Goal: Find specific page/section: Find specific page/section

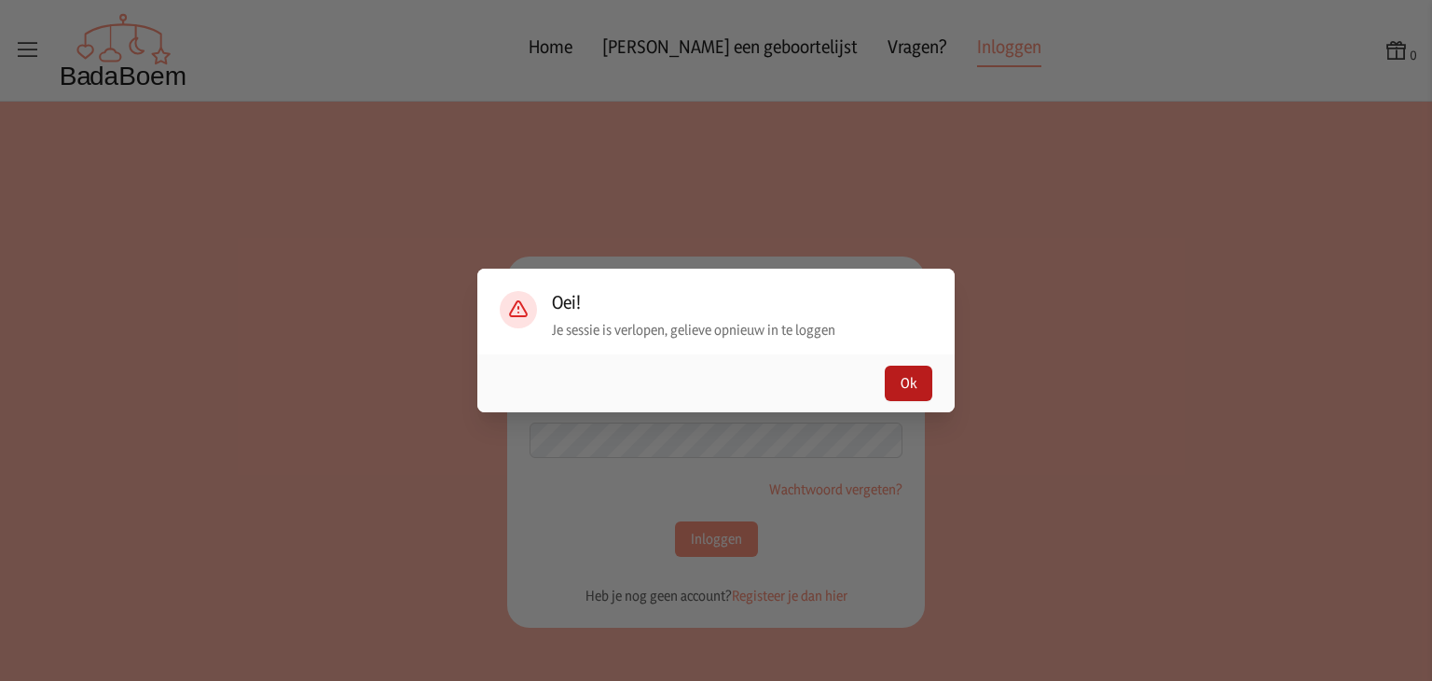
type input "[EMAIL_ADDRESS][DOMAIN_NAME]"
click at [920, 370] on button "Ok" at bounding box center [909, 383] width 48 height 35
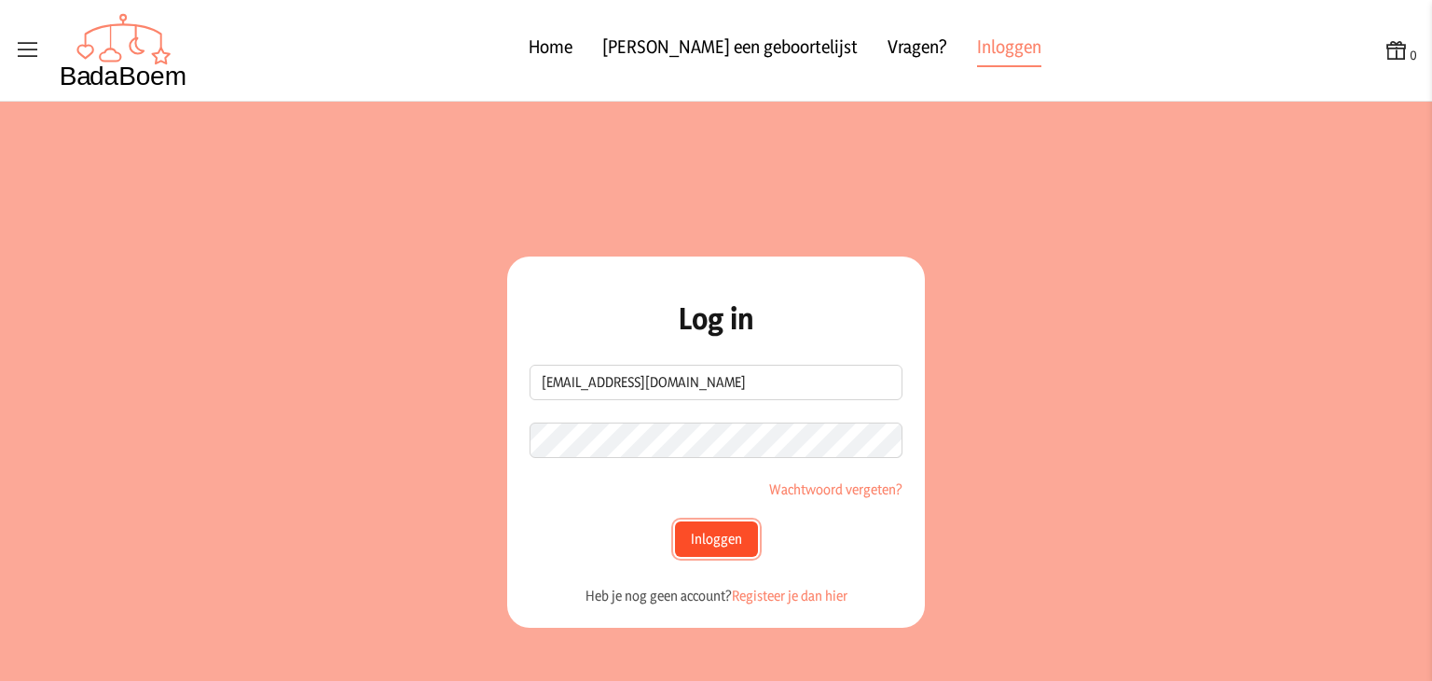
click at [694, 536] on button "Inloggen" at bounding box center [716, 538] width 83 height 35
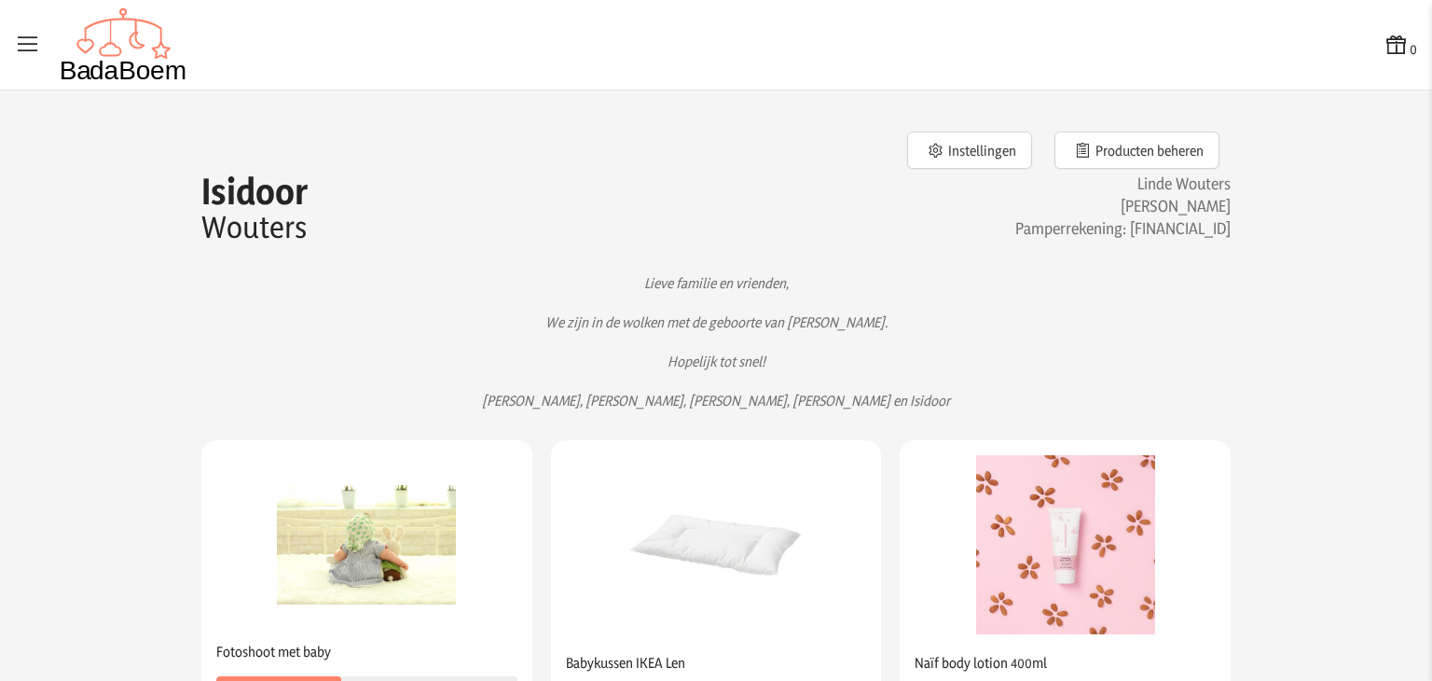
click at [35, 43] on icon at bounding box center [28, 45] width 26 height 26
click at [2, 2] on input "checkbox" at bounding box center [1, 1] width 2 height 2
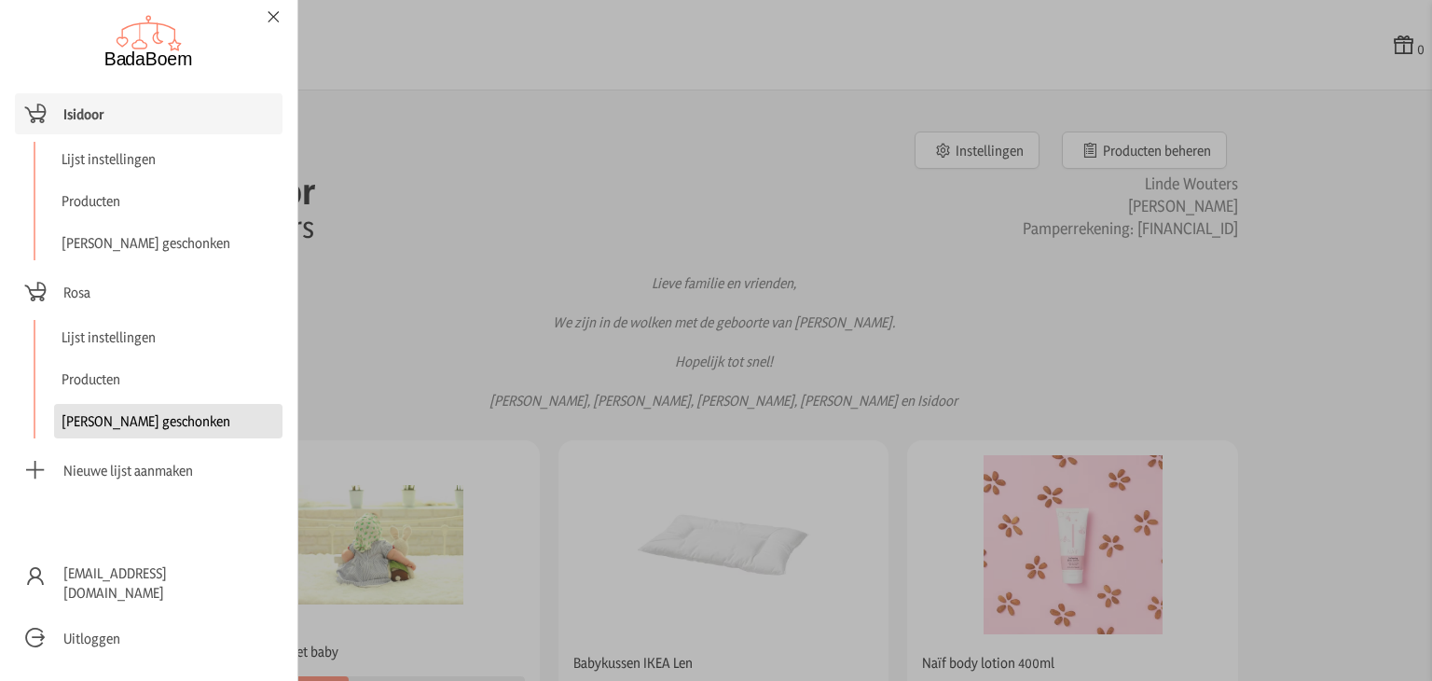
click at [102, 411] on link "[PERSON_NAME] geschonken" at bounding box center [168, 421] width 228 height 34
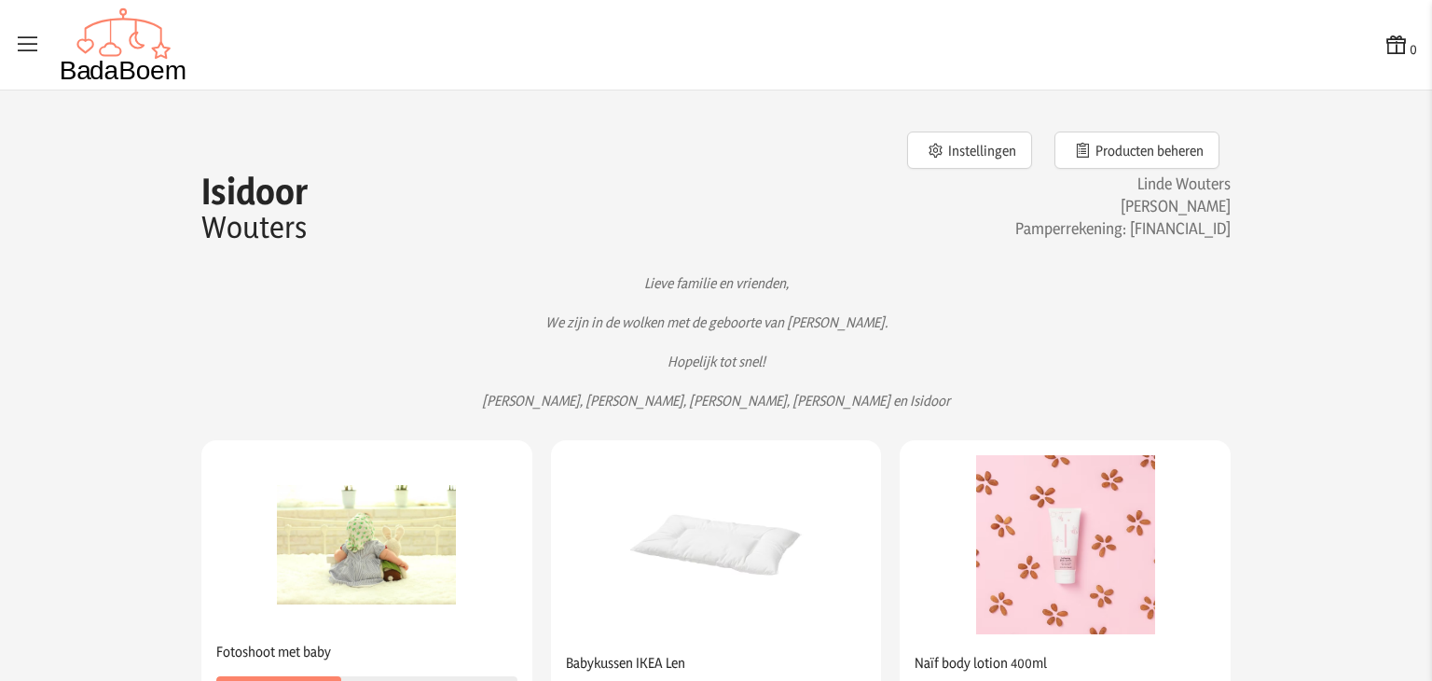
checkbox input "false"
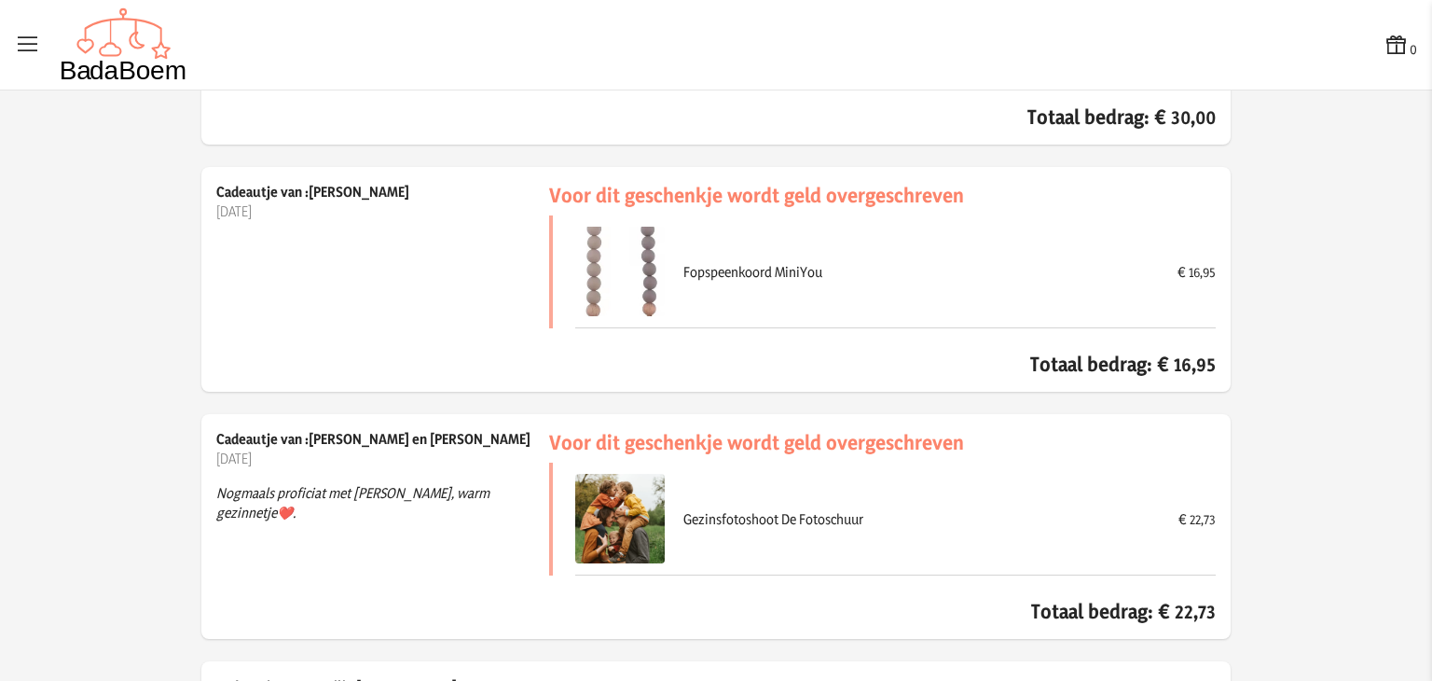
scroll to position [10002, 0]
